Goal: Find specific page/section: Find specific page/section

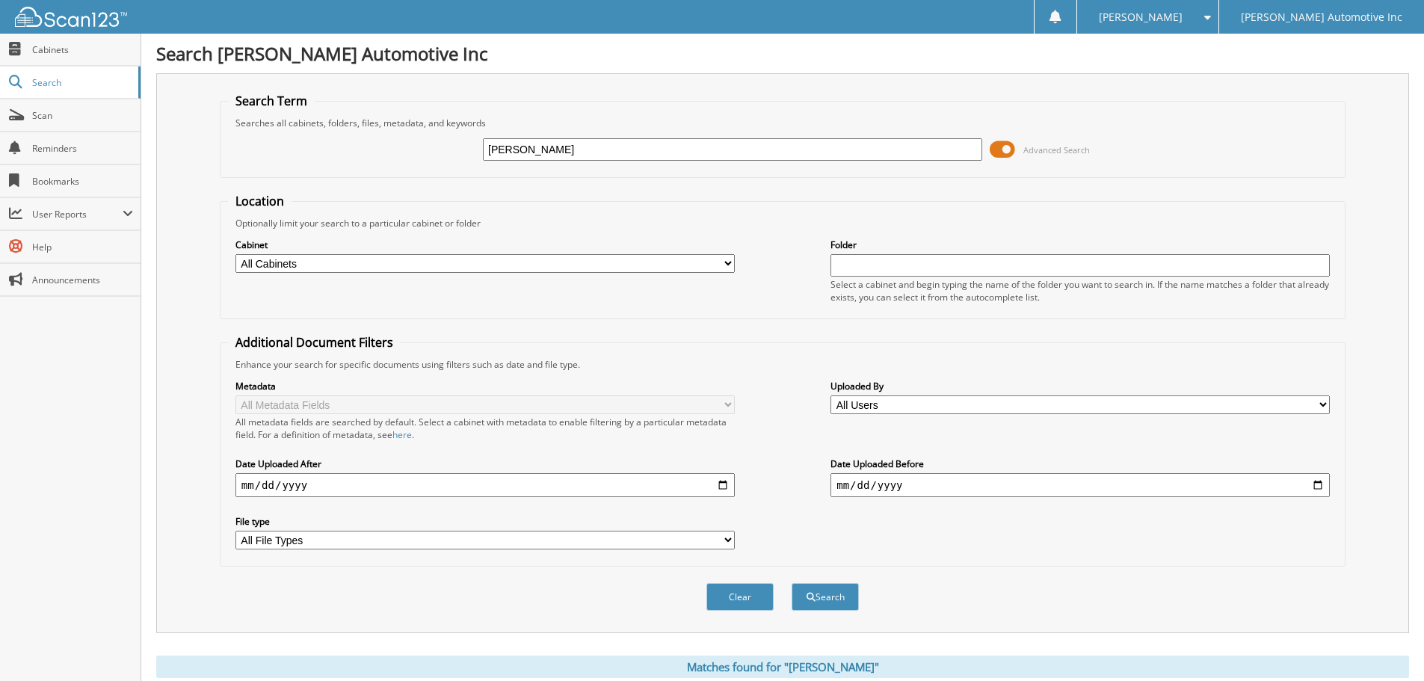
drag, startPoint x: 649, startPoint y: 146, endPoint x: 383, endPoint y: 146, distance: 266.8
click at [380, 147] on div "[PERSON_NAME] Advanced Search" at bounding box center [782, 149] width 1109 height 40
type input "131643"
click at [791, 583] on button "Search" at bounding box center [824, 597] width 67 height 28
drag, startPoint x: 540, startPoint y: 150, endPoint x: 423, endPoint y: 141, distance: 117.7
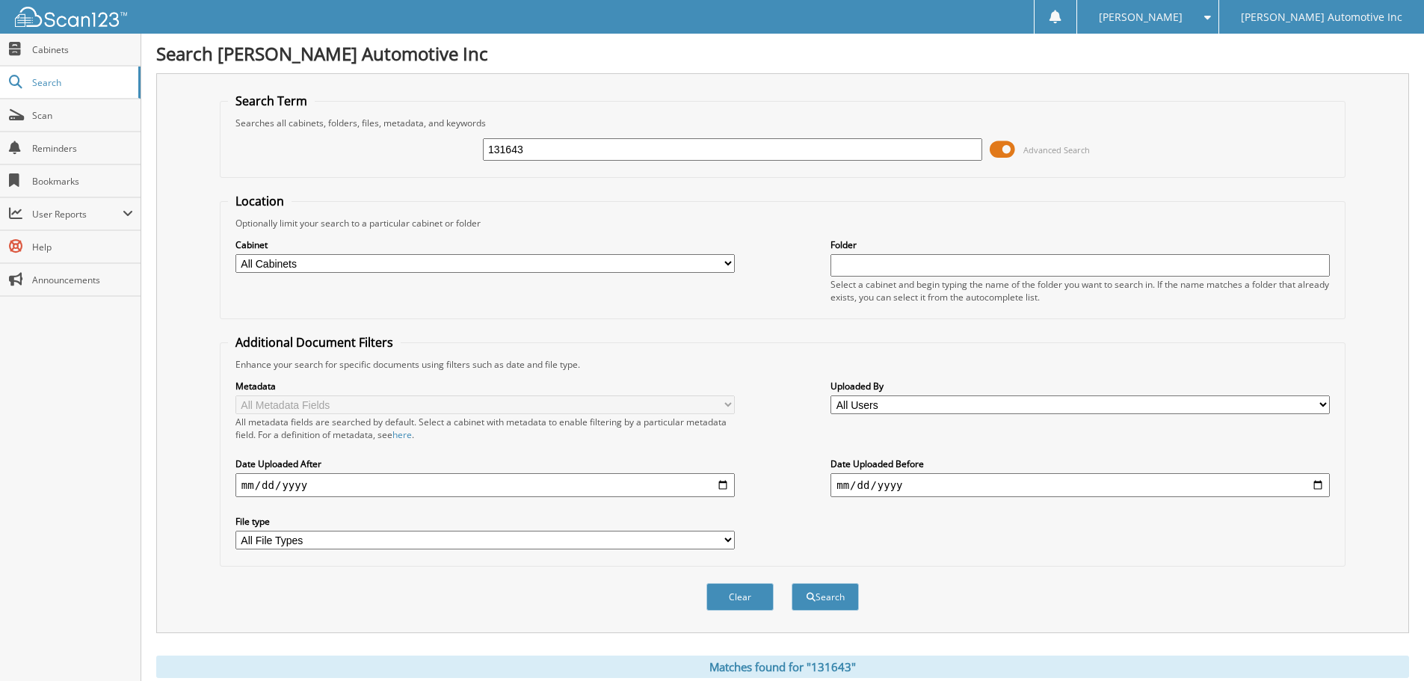
click at [403, 145] on div "131643 Advanced Search" at bounding box center [782, 149] width 1109 height 40
type input "131643"
click at [791, 583] on button "Search" at bounding box center [824, 597] width 67 height 28
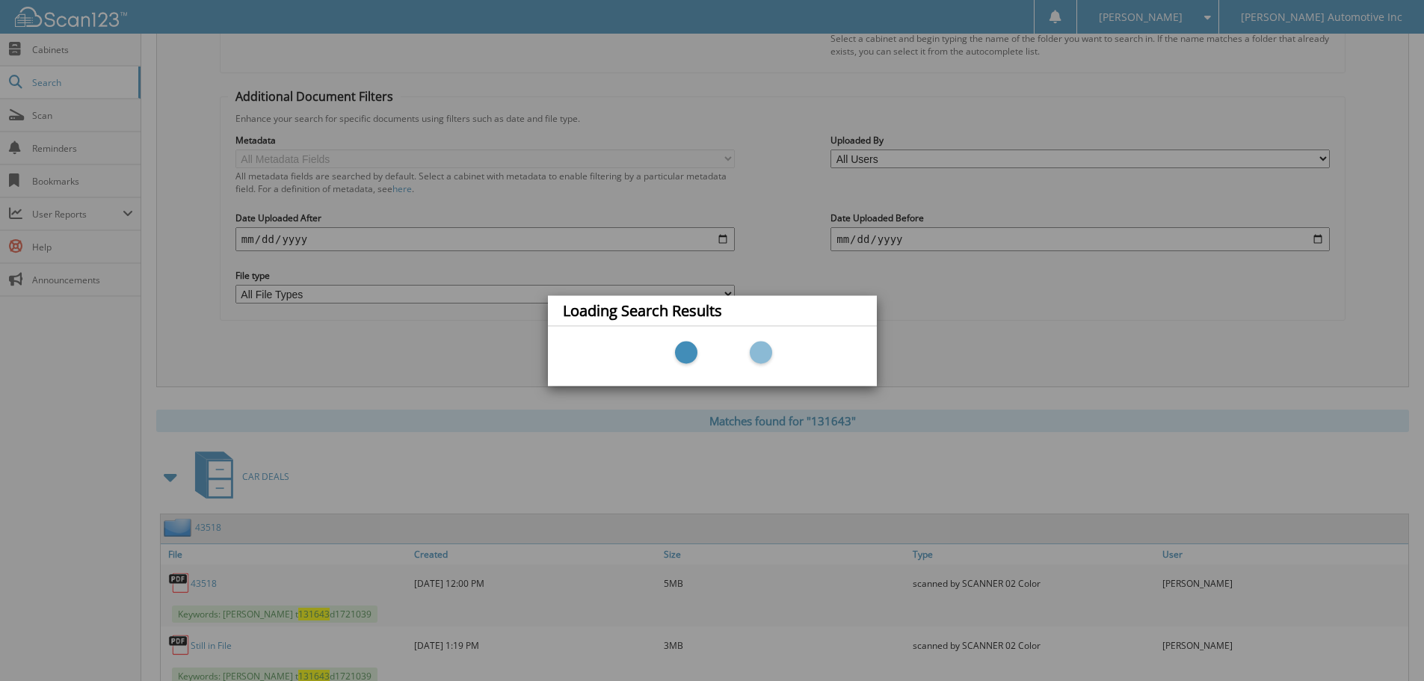
scroll to position [299, 0]
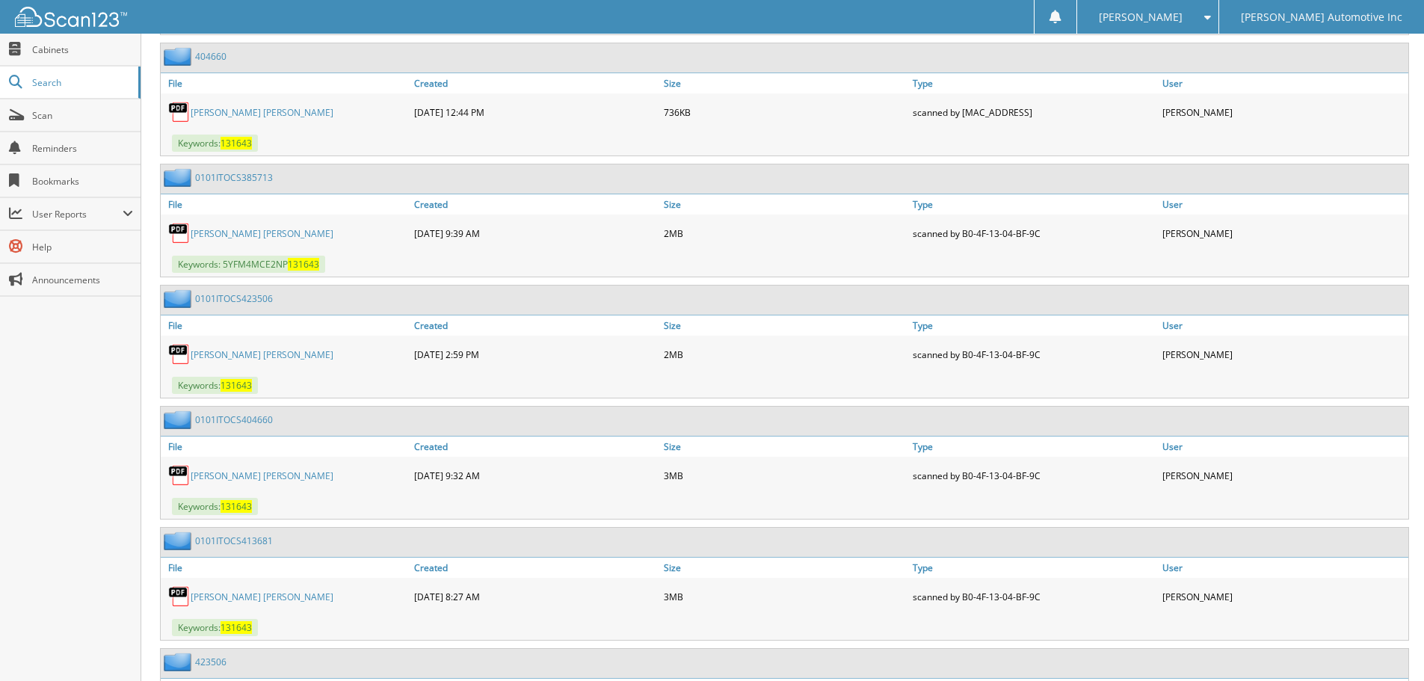
scroll to position [1793, 0]
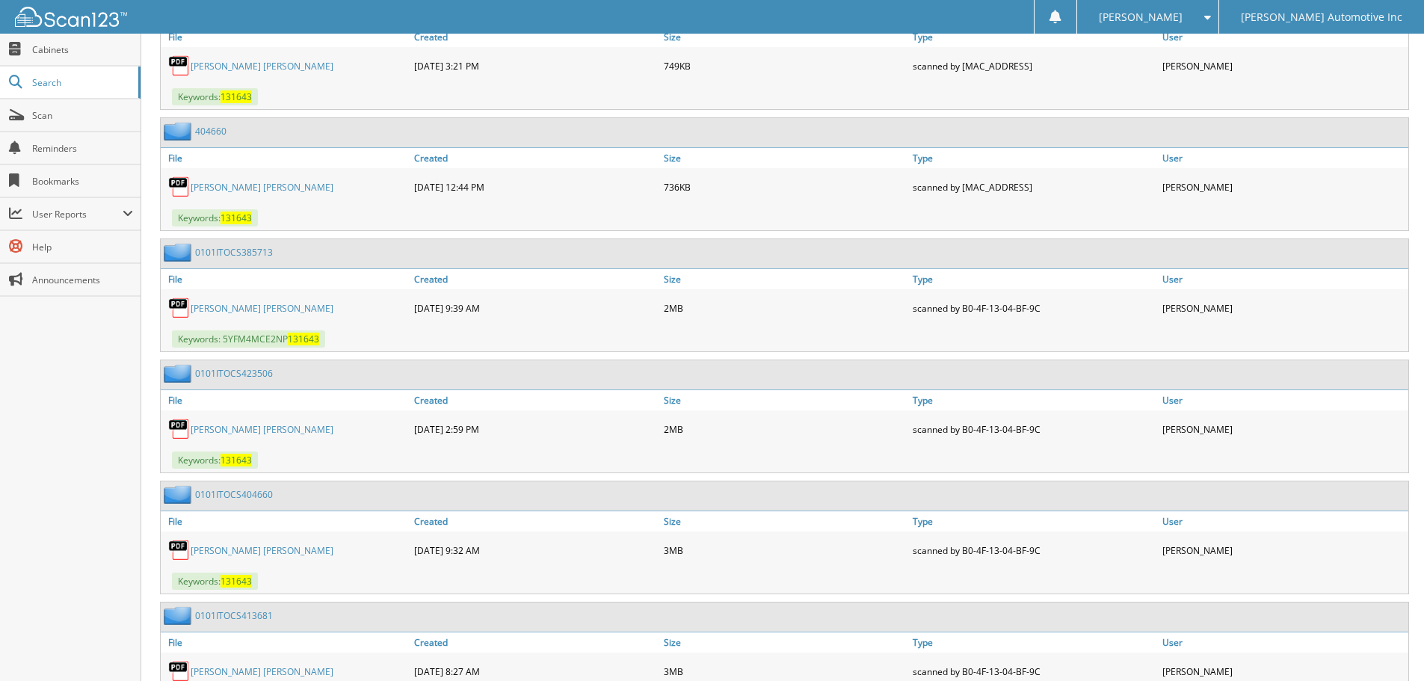
click at [277, 435] on link "HILLARY LYNN MEREDITH" at bounding box center [262, 429] width 143 height 13
